Goal: Check status: Check status

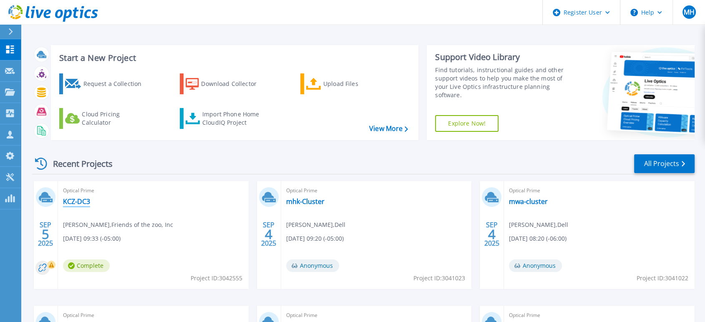
click at [82, 205] on link "KCZ-DC3" at bounding box center [76, 201] width 27 height 8
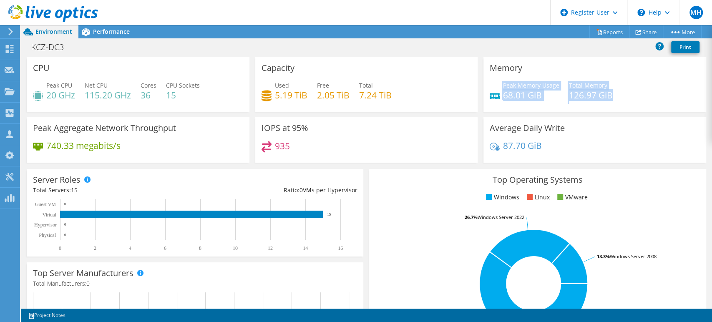
drag, startPoint x: 490, startPoint y: 97, endPoint x: 675, endPoint y: 93, distance: 184.8
click at [675, 93] on div "Peak Memory Usage 68.01 GiB Total Memory 126.97 GiB" at bounding box center [595, 94] width 210 height 27
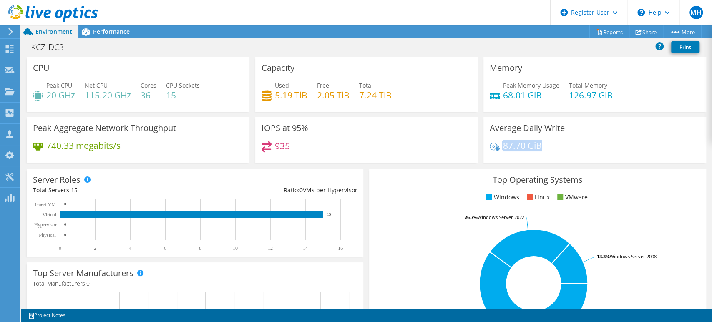
click at [540, 146] on div "Average Daily Write 87.70 GiB" at bounding box center [594, 139] width 223 height 45
